Goal: Contribute content

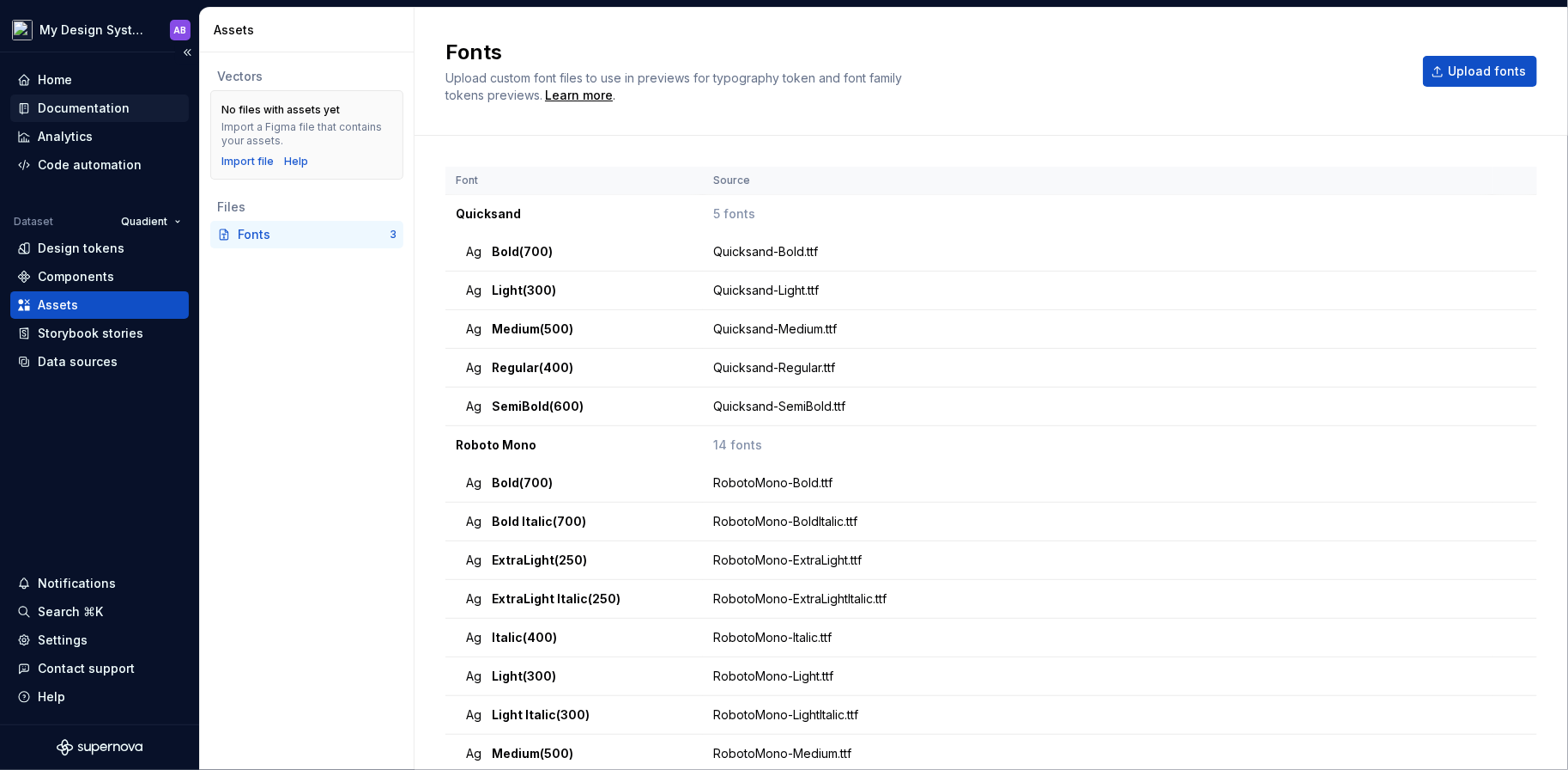
click at [102, 106] on div "Documentation" at bounding box center [84, 108] width 92 height 17
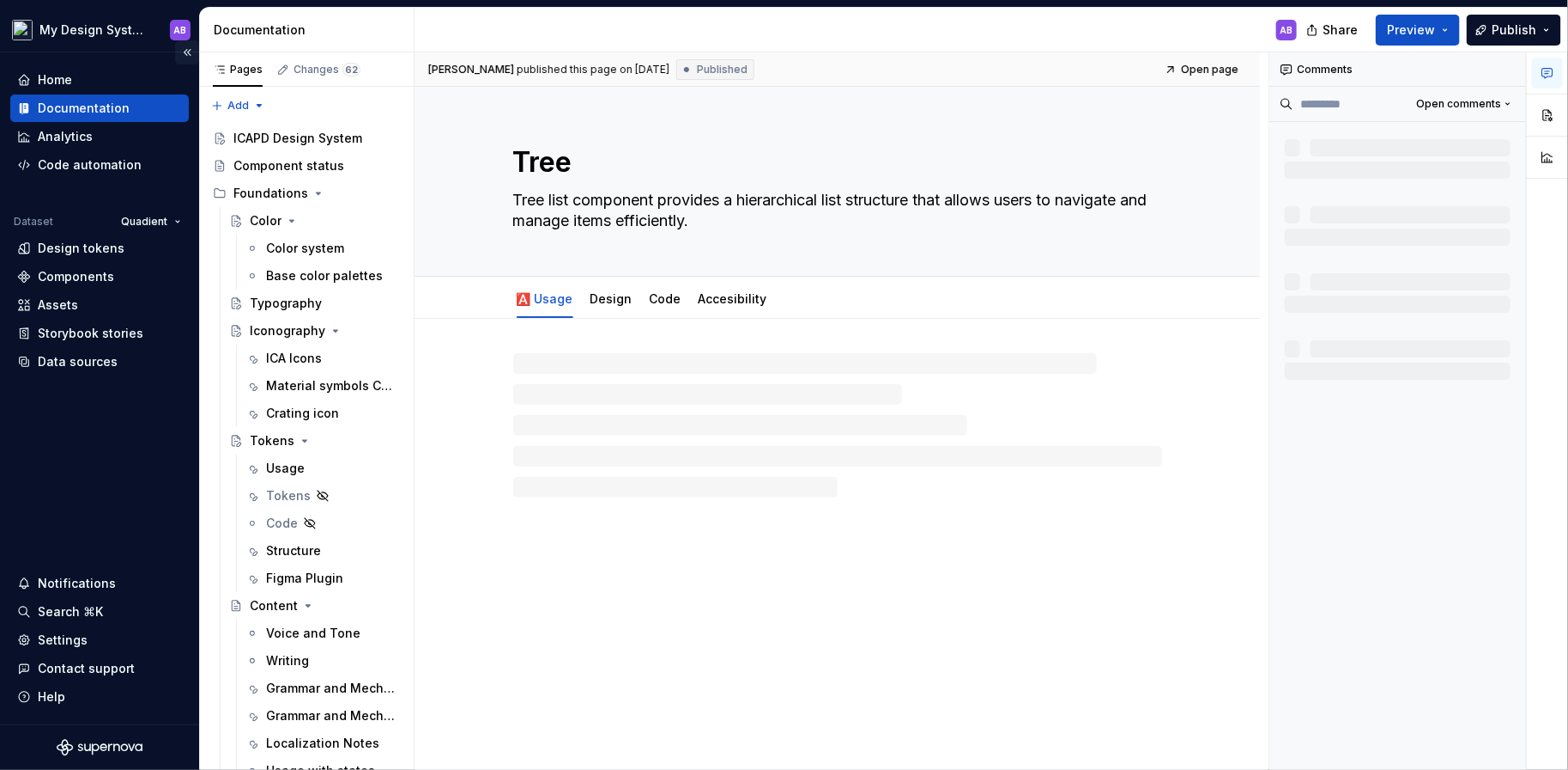
click at [188, 52] on button "Collapse sidebar" at bounding box center [187, 52] width 24 height 24
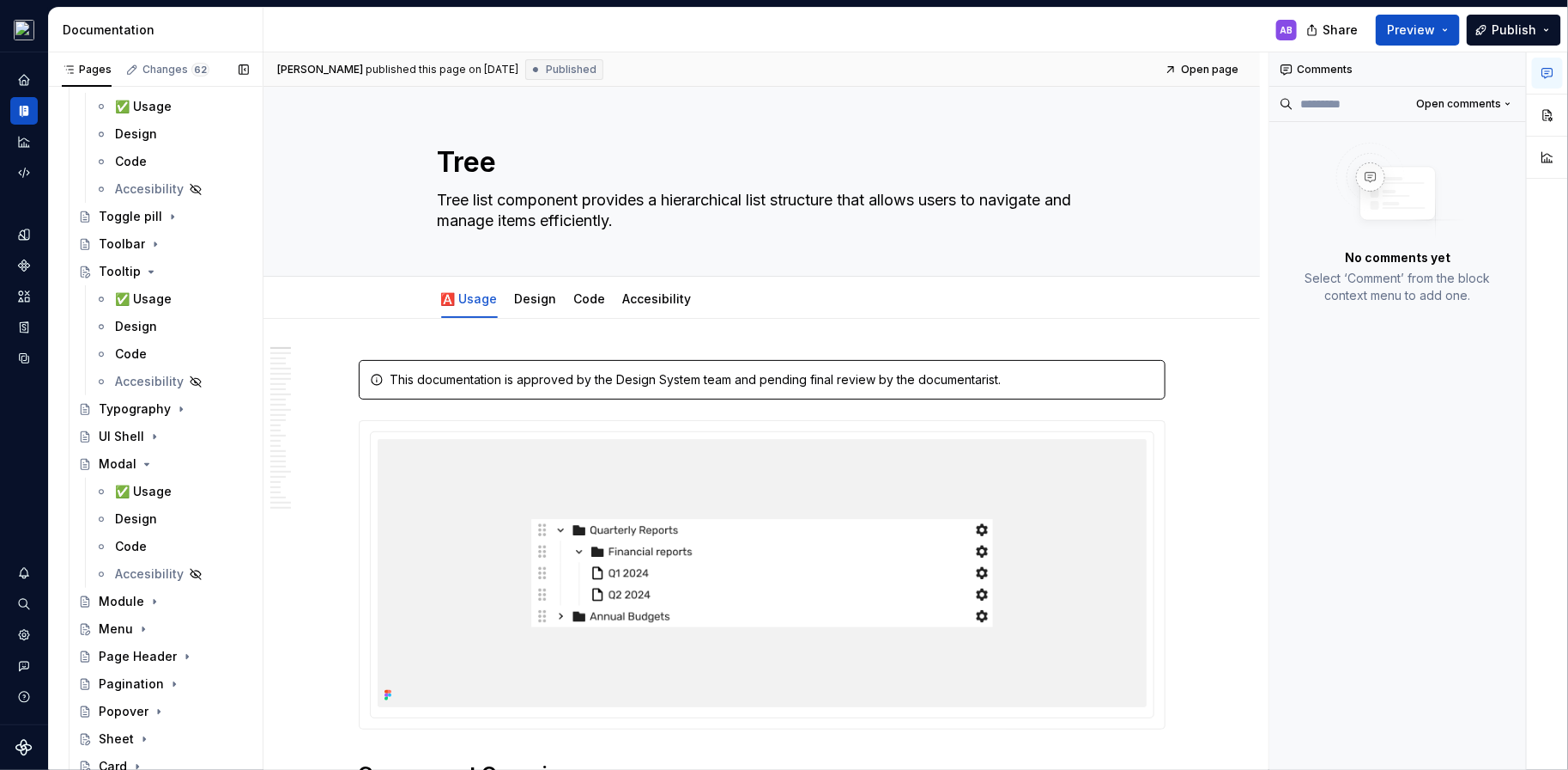
scroll to position [5315, 0]
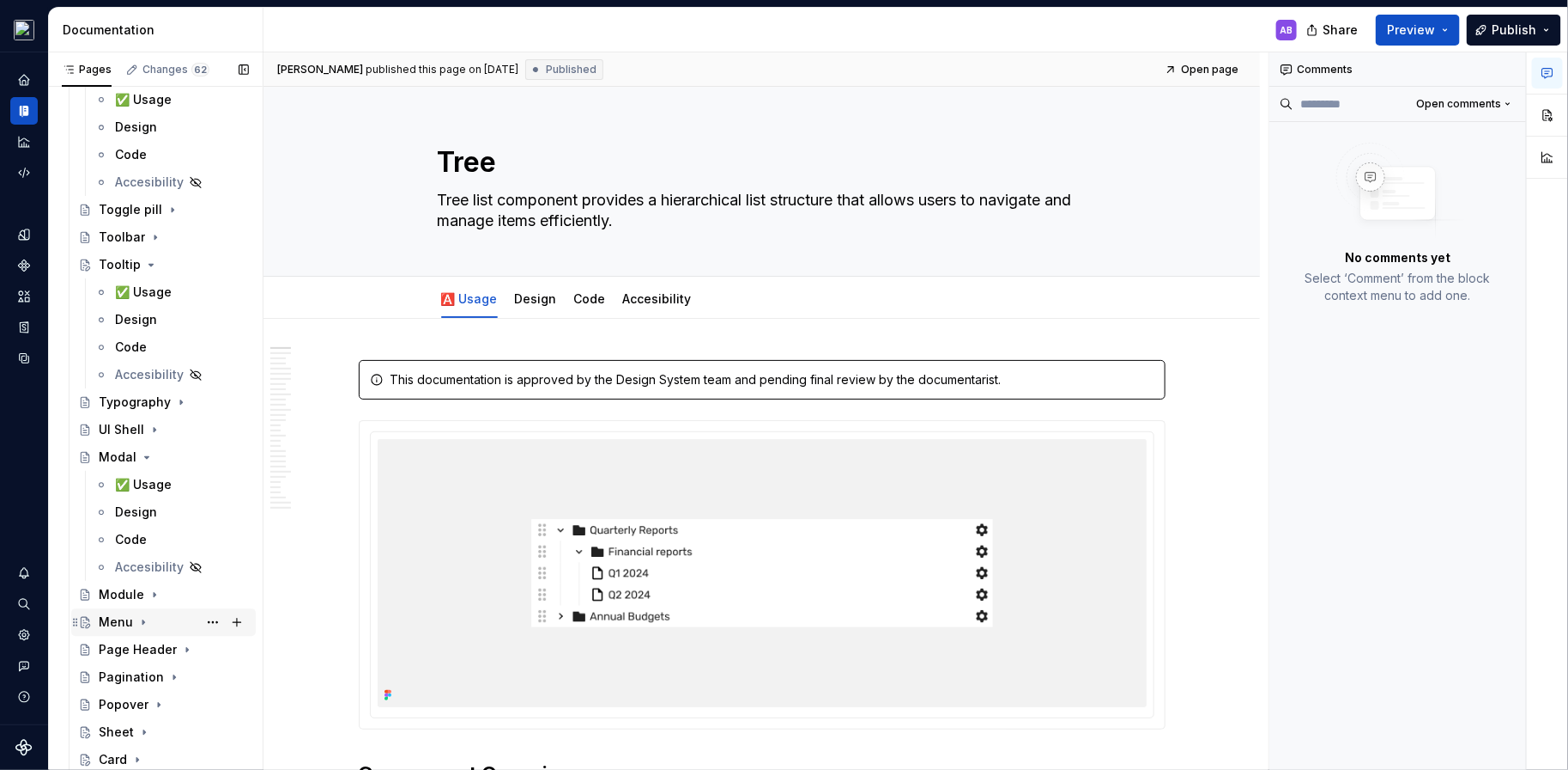
click at [121, 621] on div "Menu" at bounding box center [116, 621] width 34 height 17
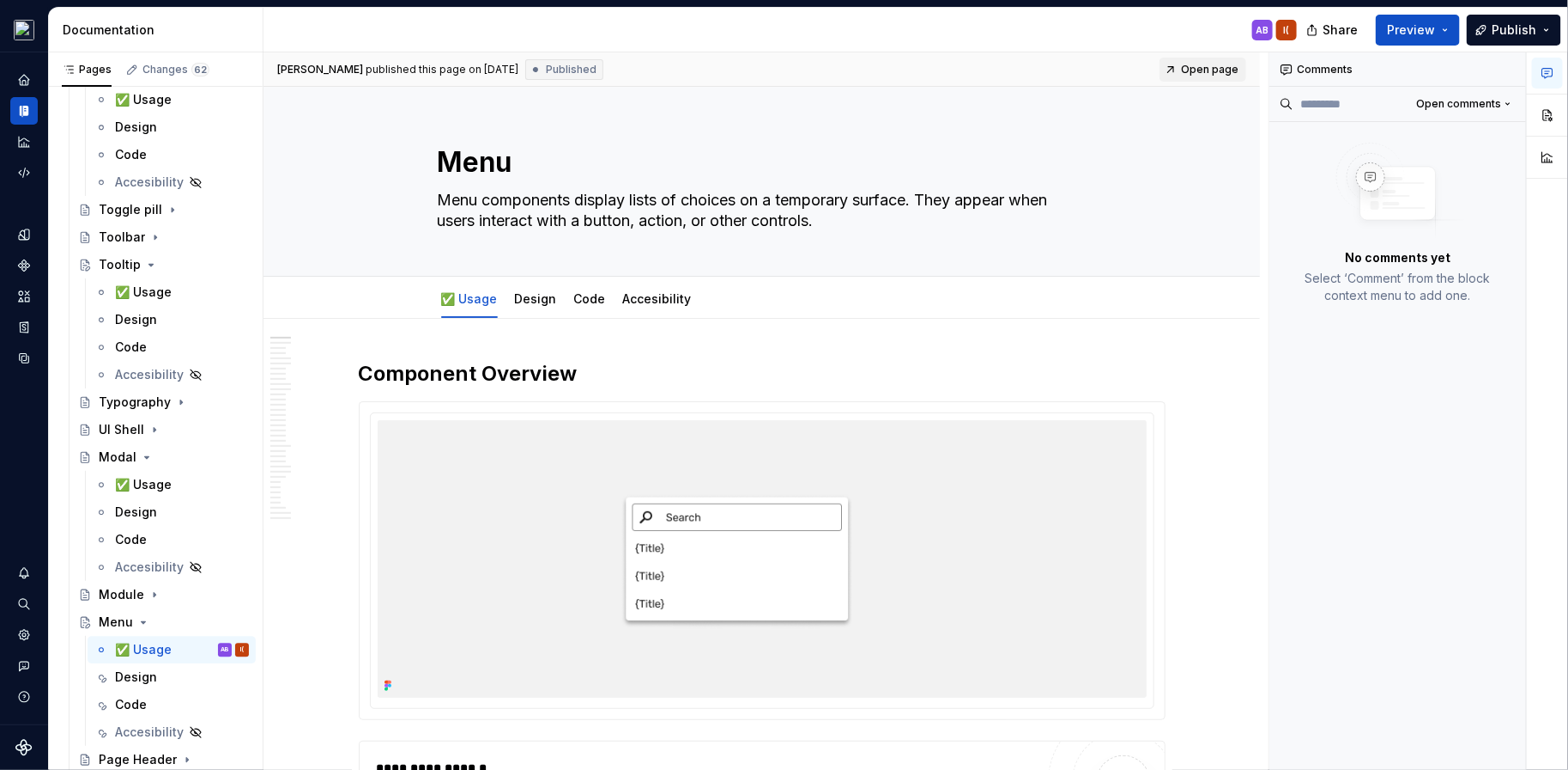
click at [1211, 63] on span "Open page" at bounding box center [1210, 70] width 58 height 14
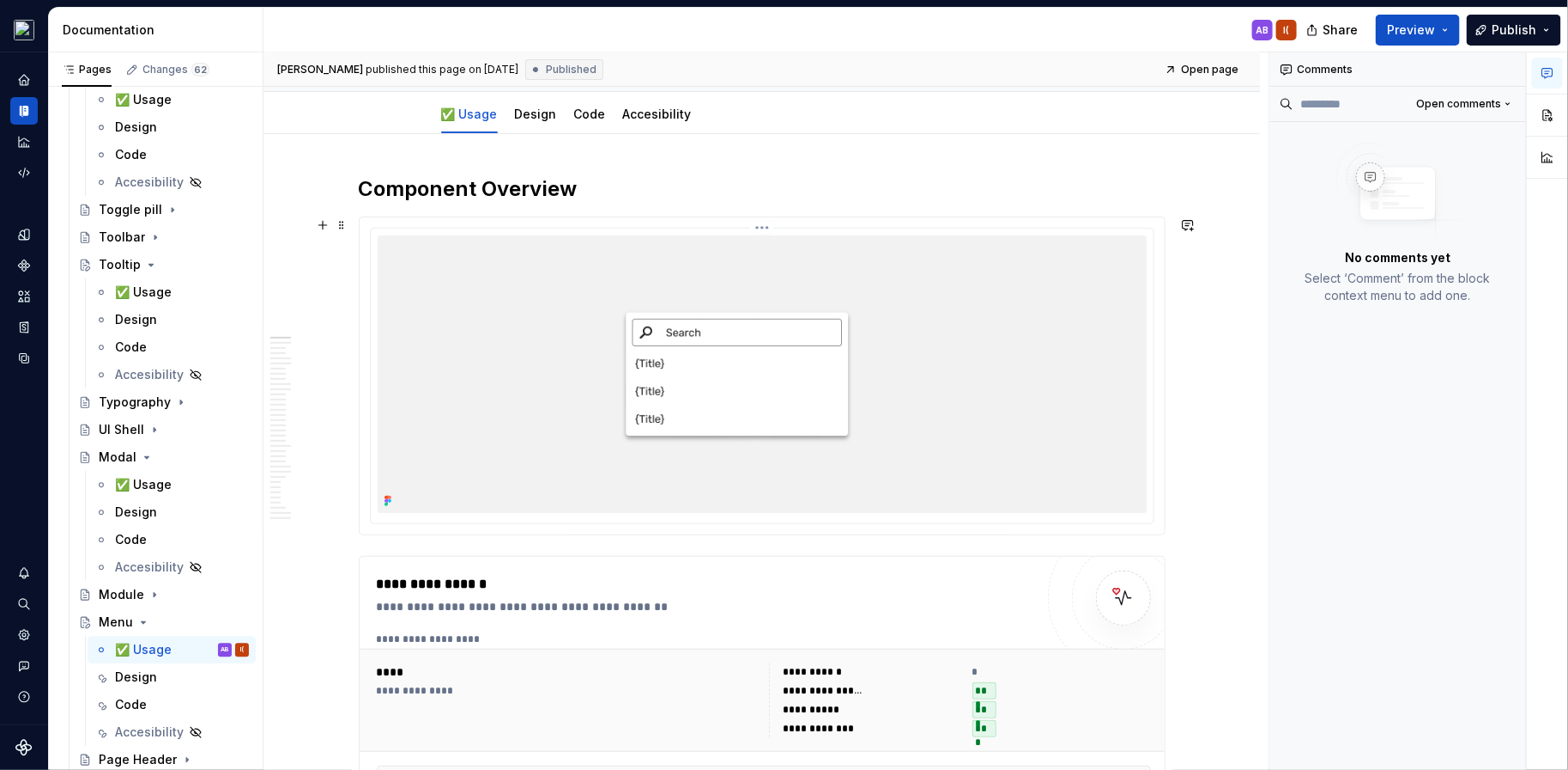
scroll to position [187, 0]
click at [1191, 65] on link "Open page" at bounding box center [1202, 70] width 87 height 24
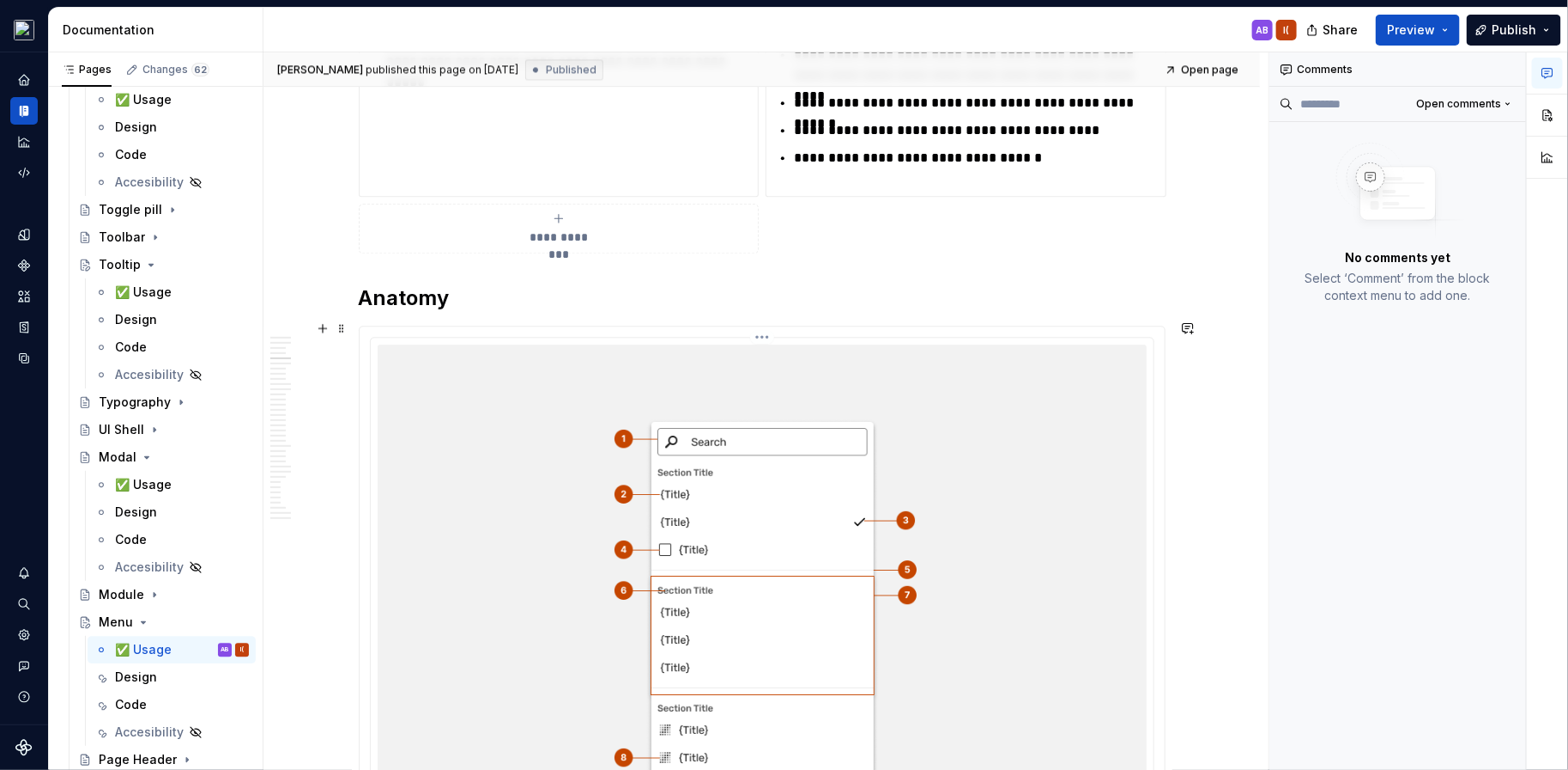
scroll to position [2102, 0]
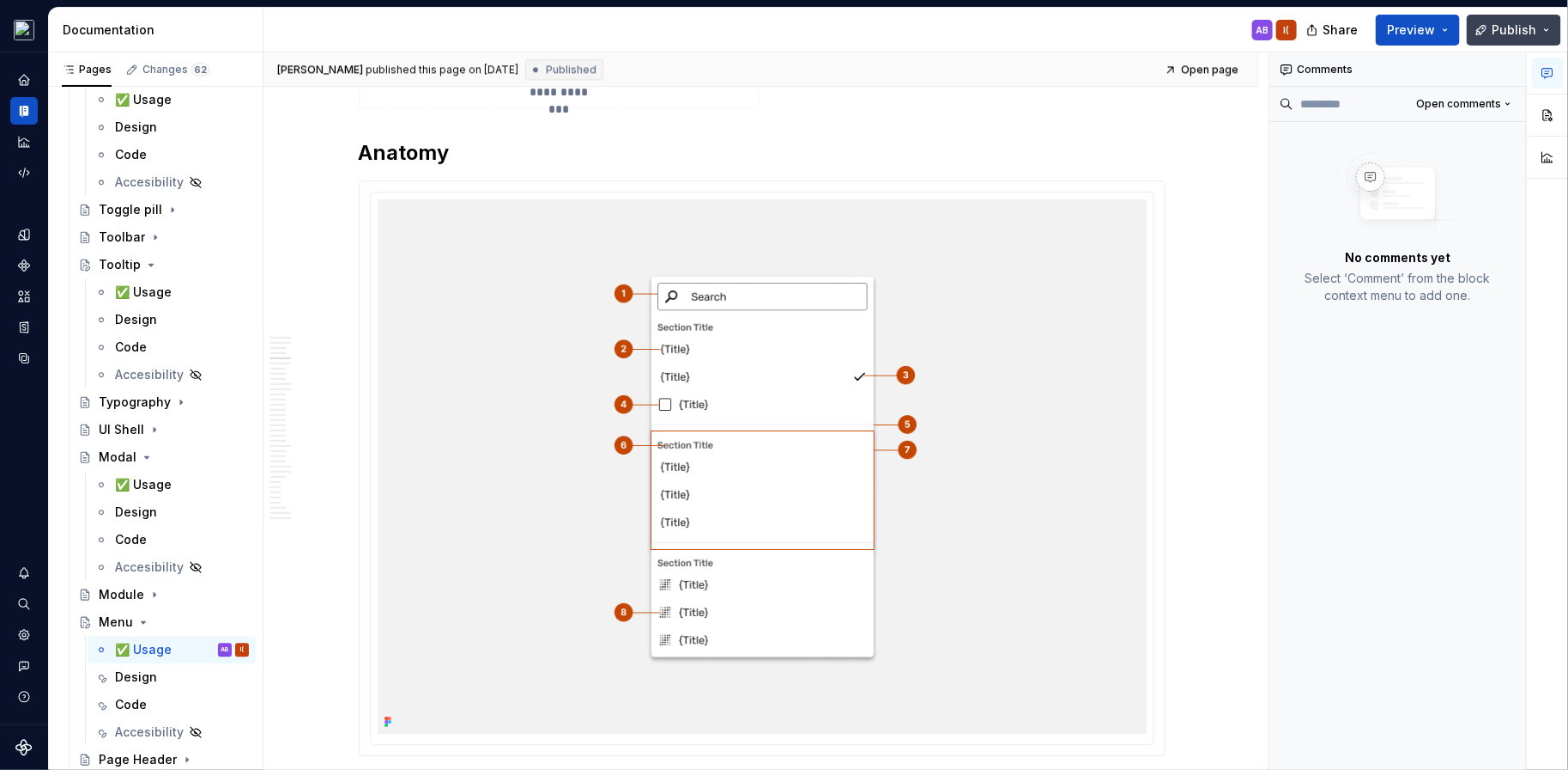
click at [1498, 34] on span "Publish" at bounding box center [1514, 30] width 45 height 17
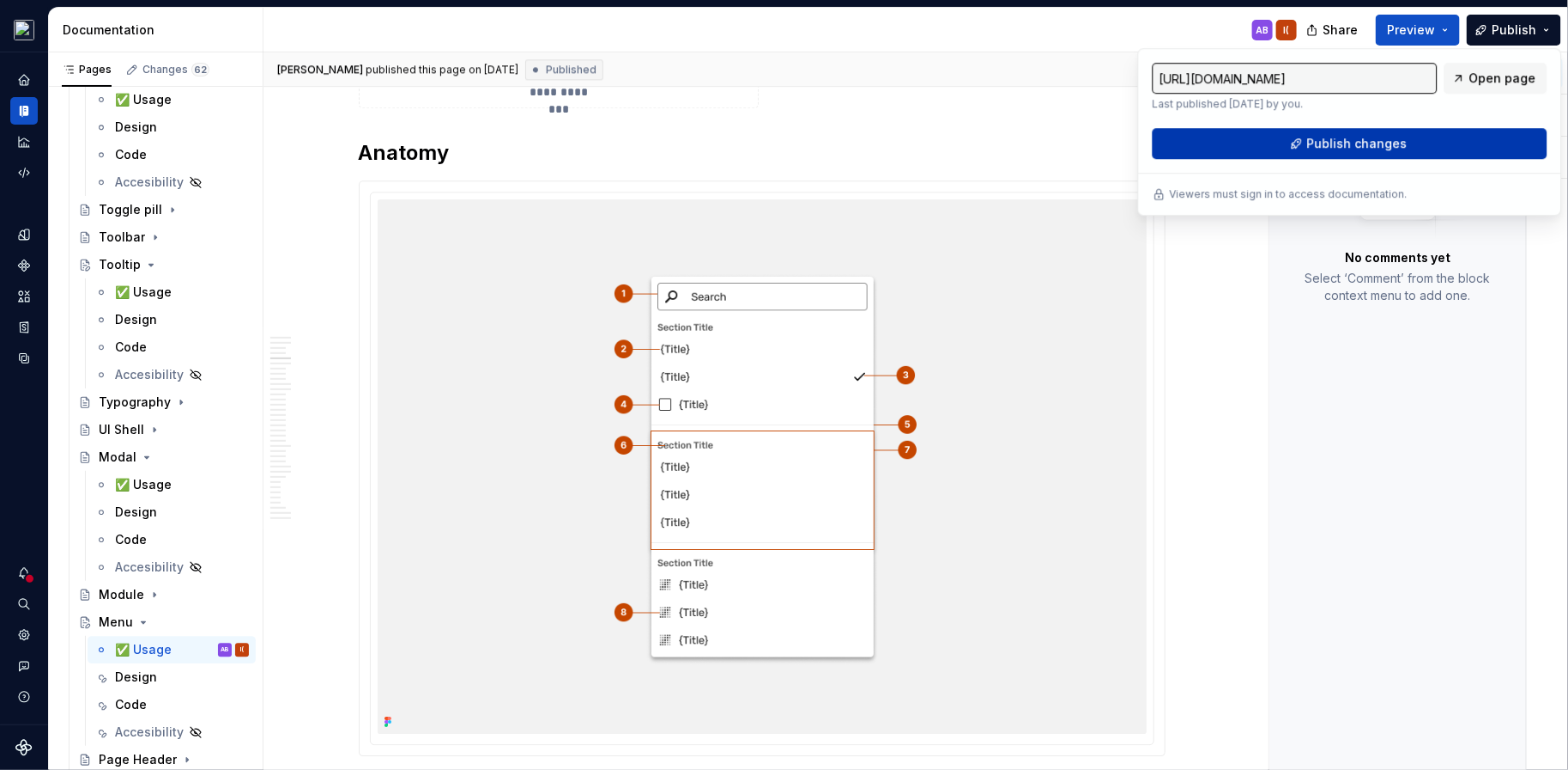
type textarea "*"
click at [1307, 143] on button "Publish changes" at bounding box center [1350, 143] width 395 height 31
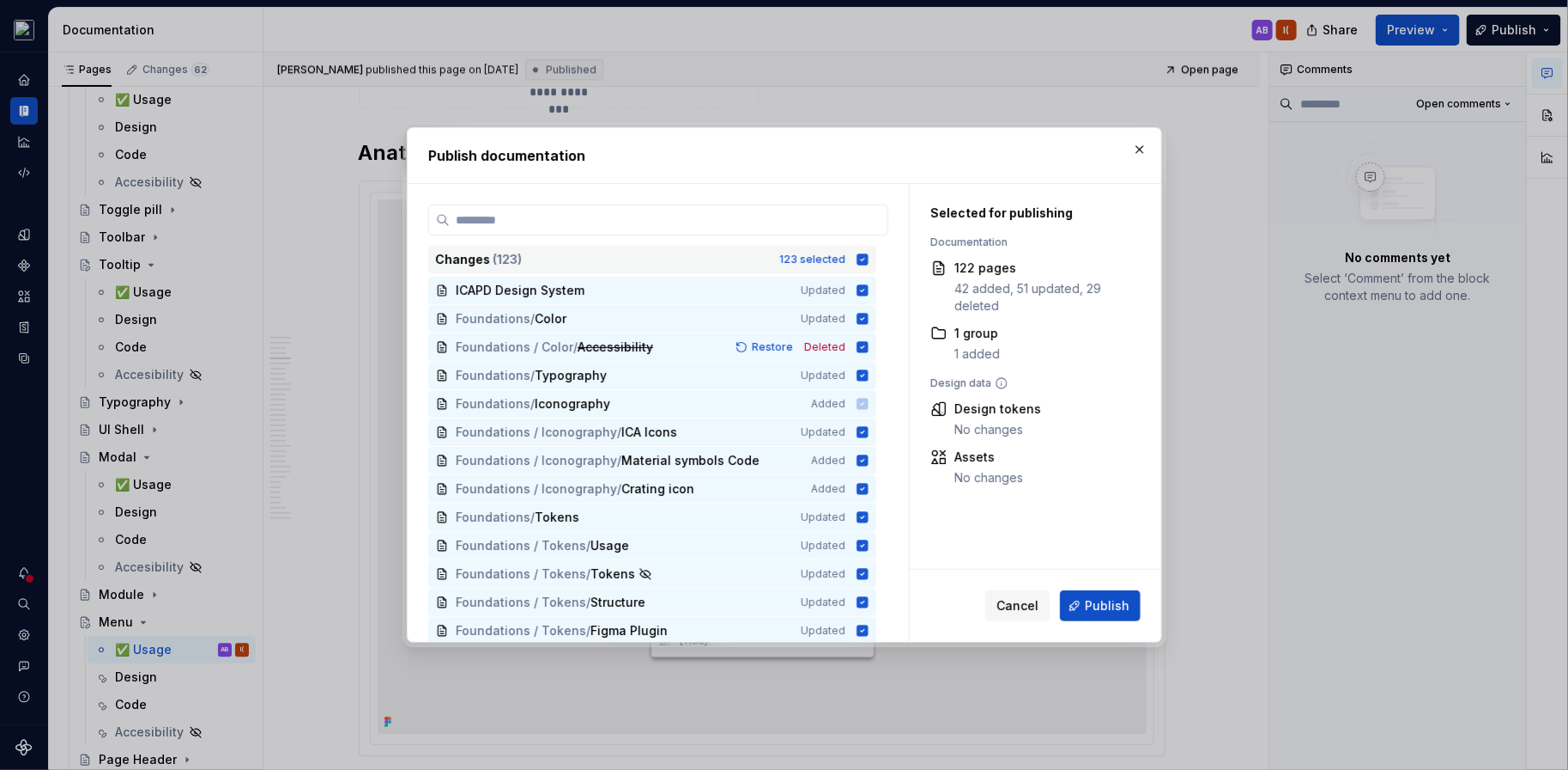
click at [868, 262] on icon at bounding box center [861, 258] width 11 height 11
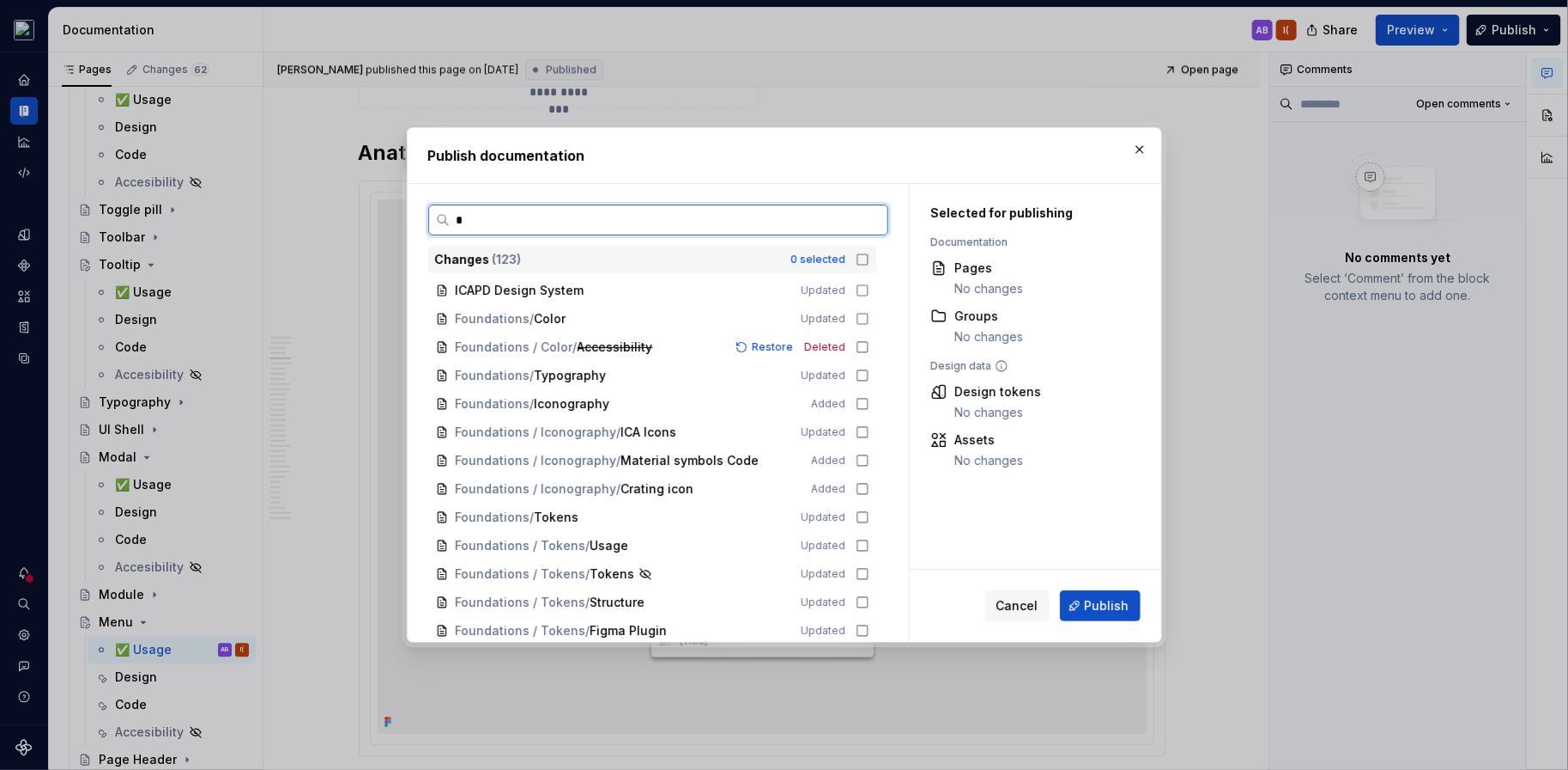
type input "**"
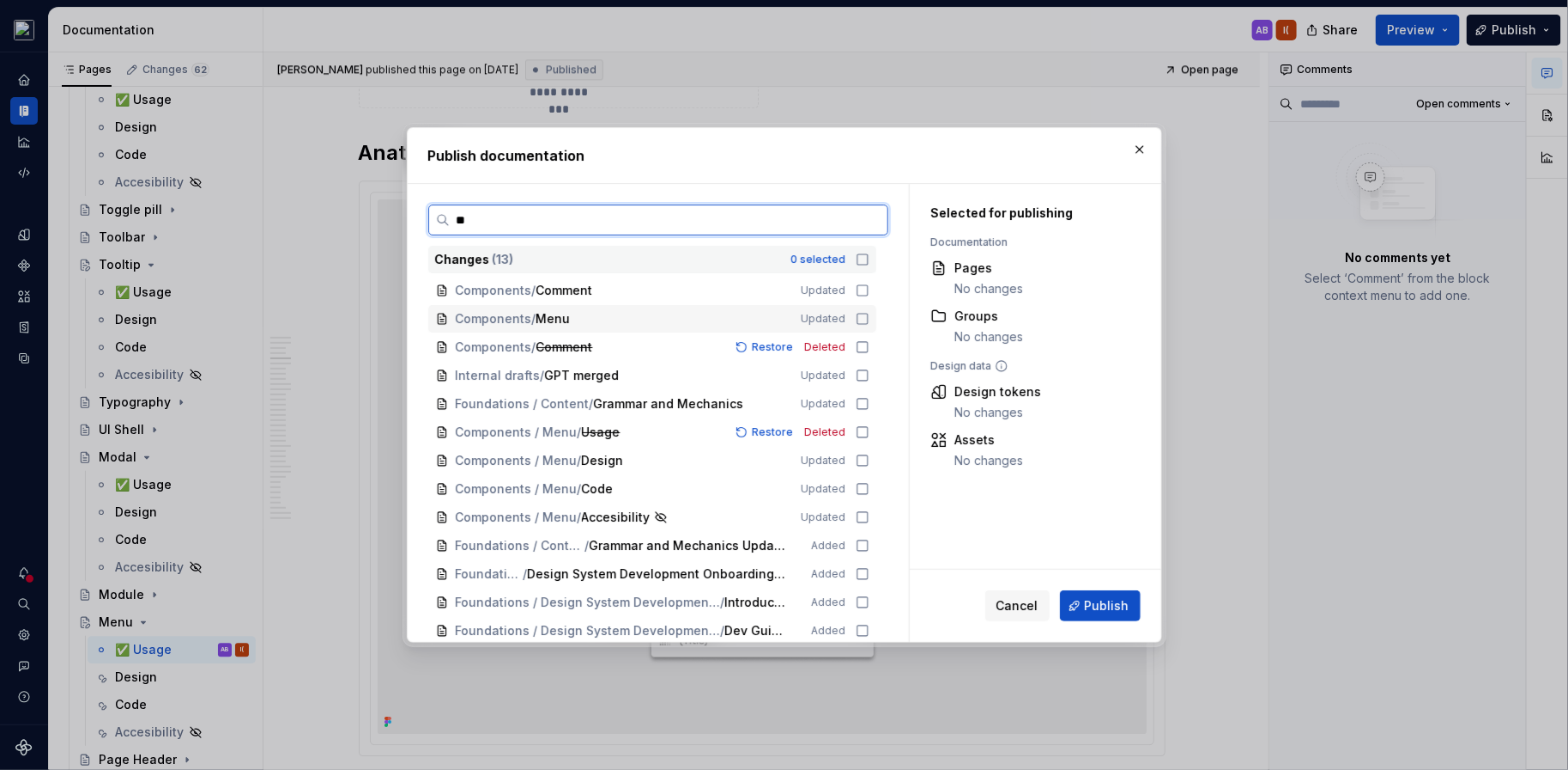
click at [869, 315] on icon at bounding box center [863, 319] width 14 height 14
click at [869, 434] on icon at bounding box center [863, 432] width 14 height 14
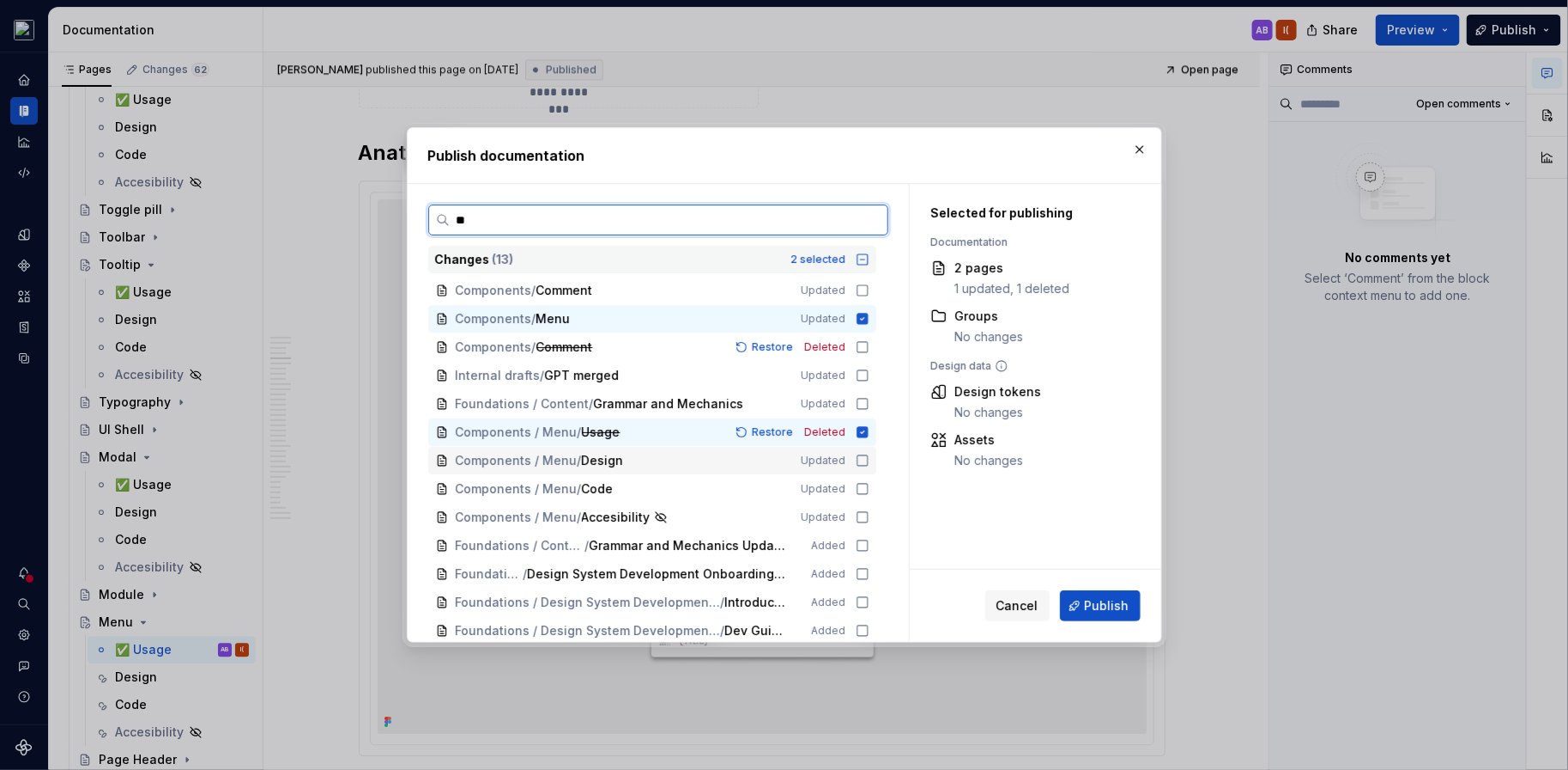
click at [869, 460] on icon at bounding box center [863, 461] width 14 height 14
click at [869, 491] on icon at bounding box center [863, 489] width 14 height 14
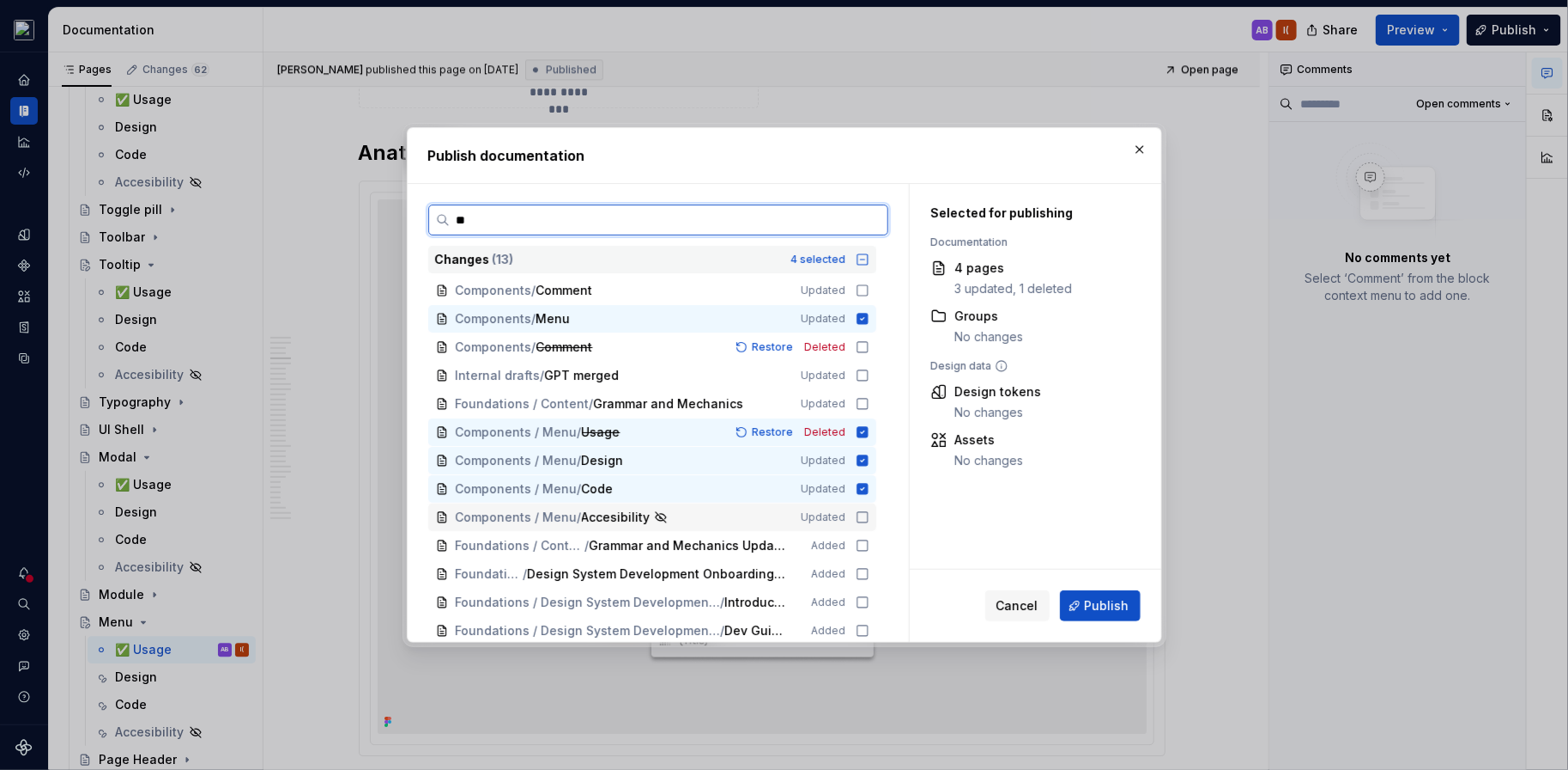
click at [874, 506] on div "Components / Menu / Accesibility Updated" at bounding box center [652, 518] width 448 height 28
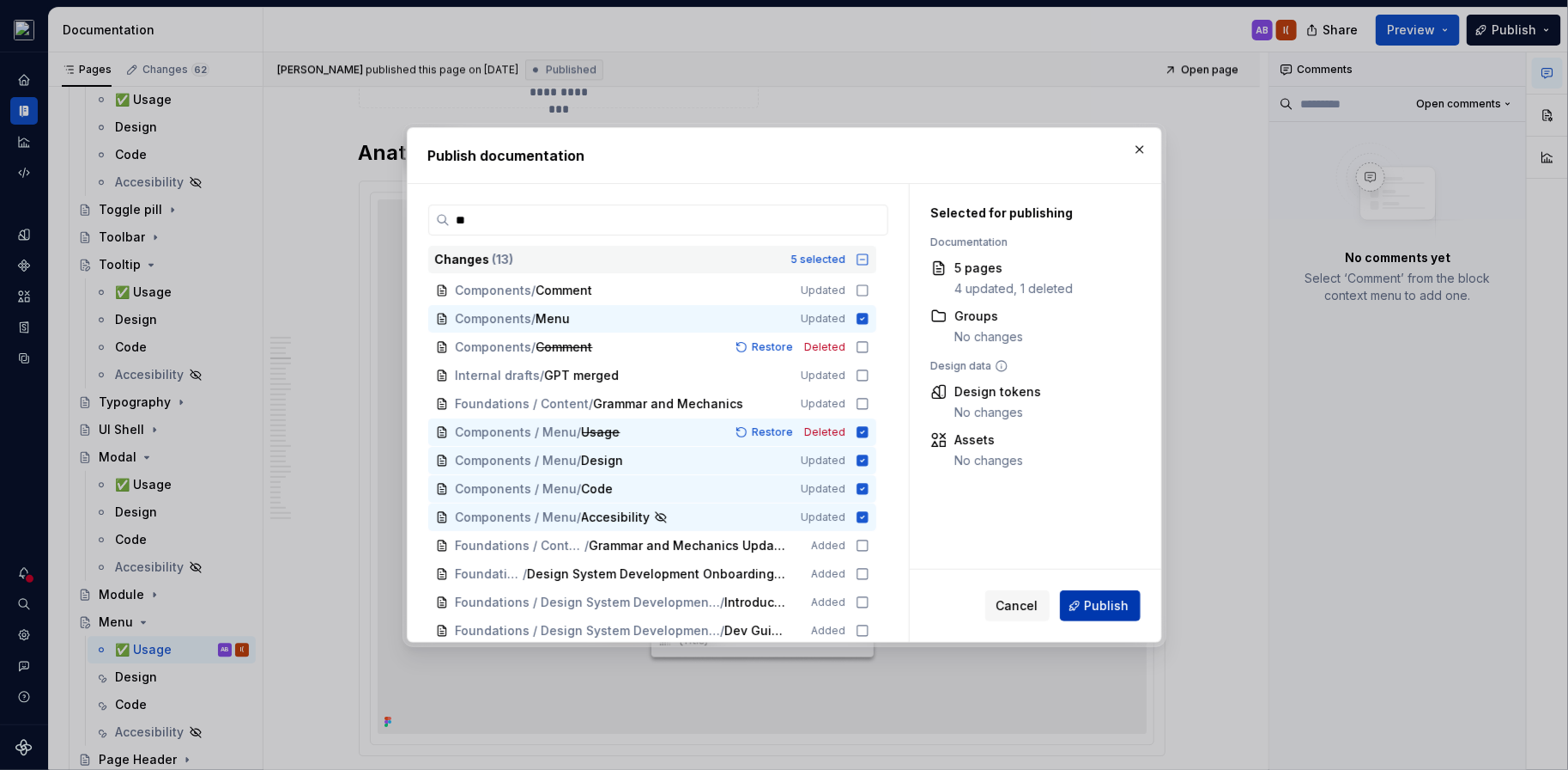
click at [1110, 611] on span "Publish" at bounding box center [1106, 604] width 45 height 17
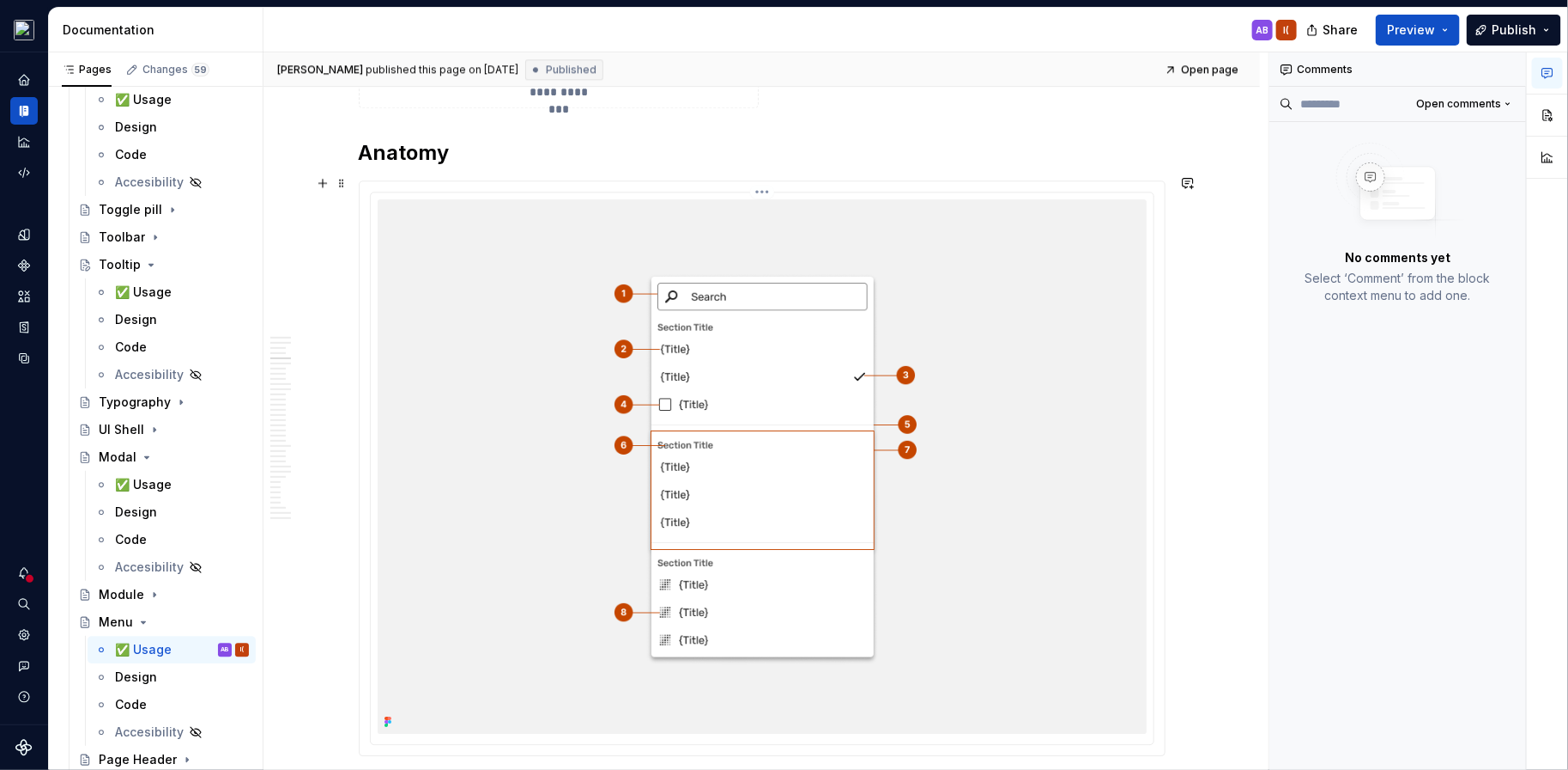
type textarea "*"
click at [1218, 64] on span "Open page" at bounding box center [1210, 70] width 58 height 14
